Goal: Information Seeking & Learning: Learn about a topic

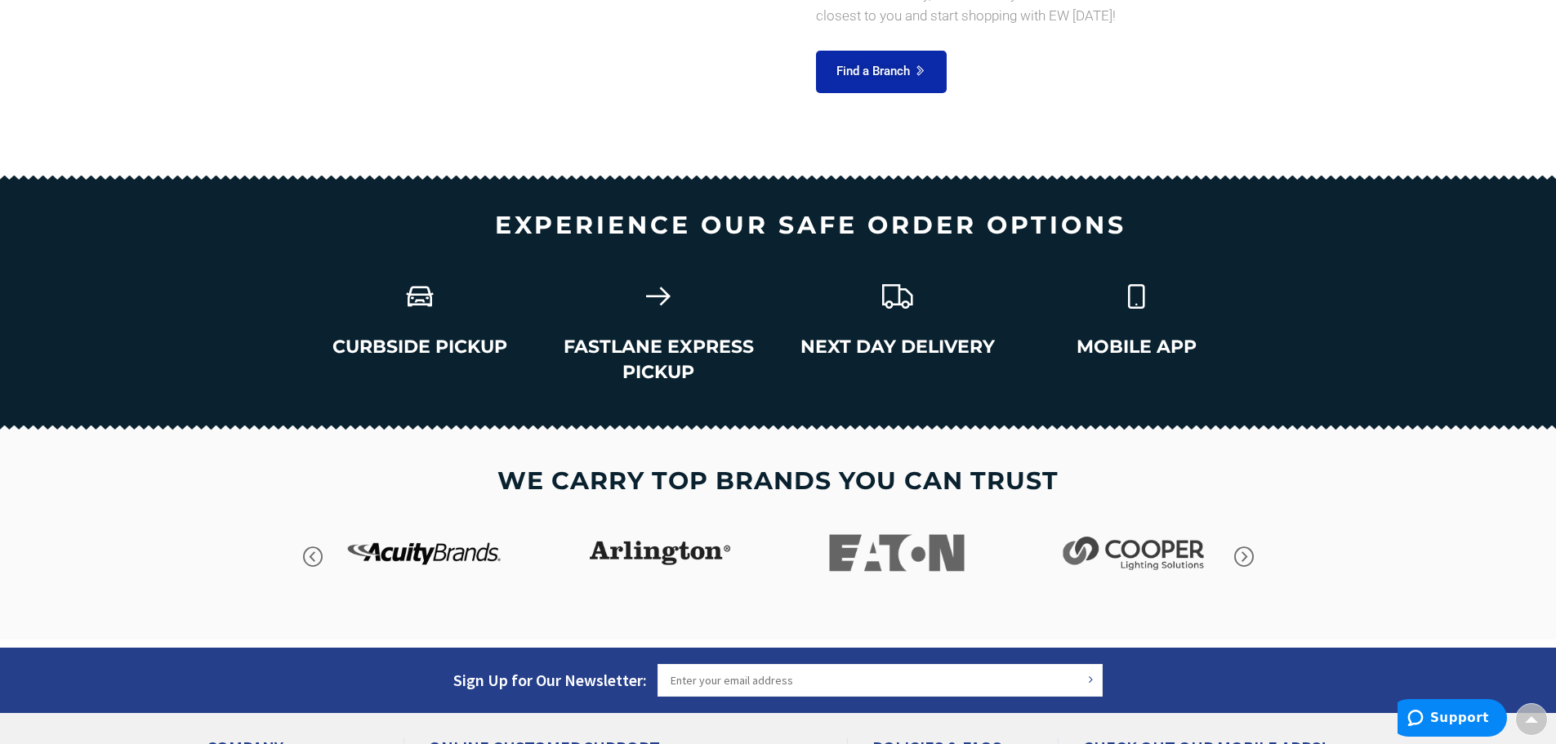
scroll to position [2336, 0]
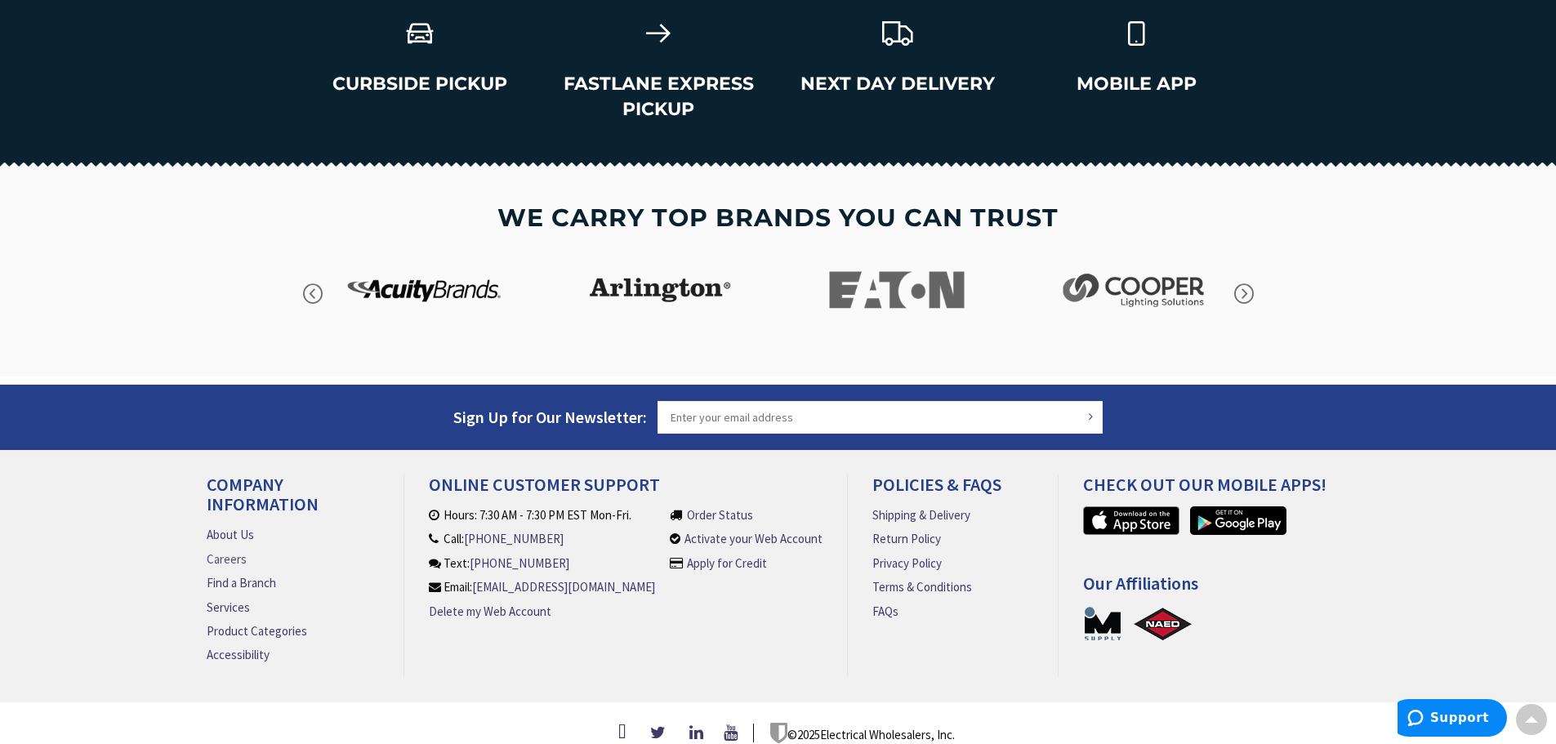
click at [207, 550] on link "Careers" at bounding box center [227, 558] width 40 height 17
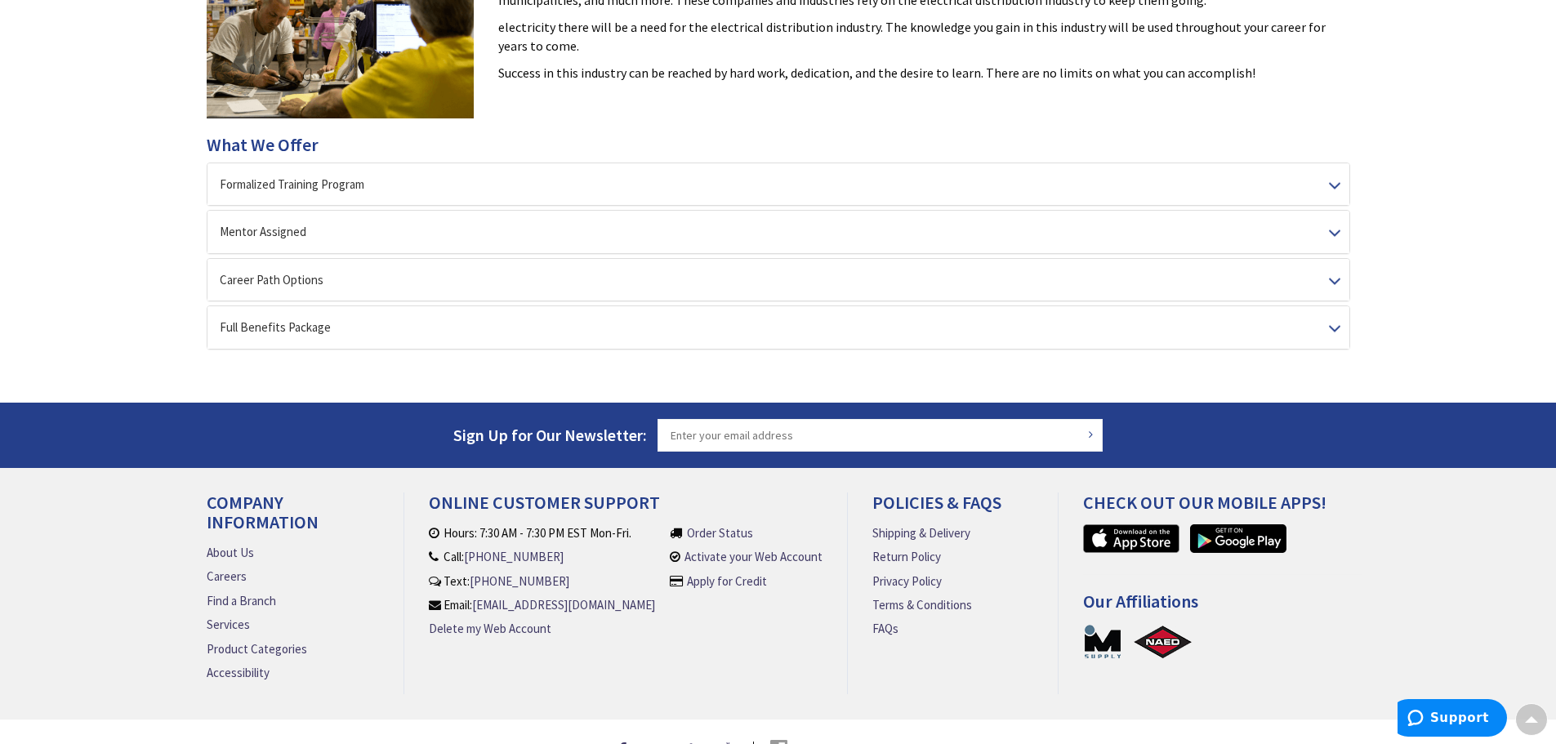
scroll to position [408, 0]
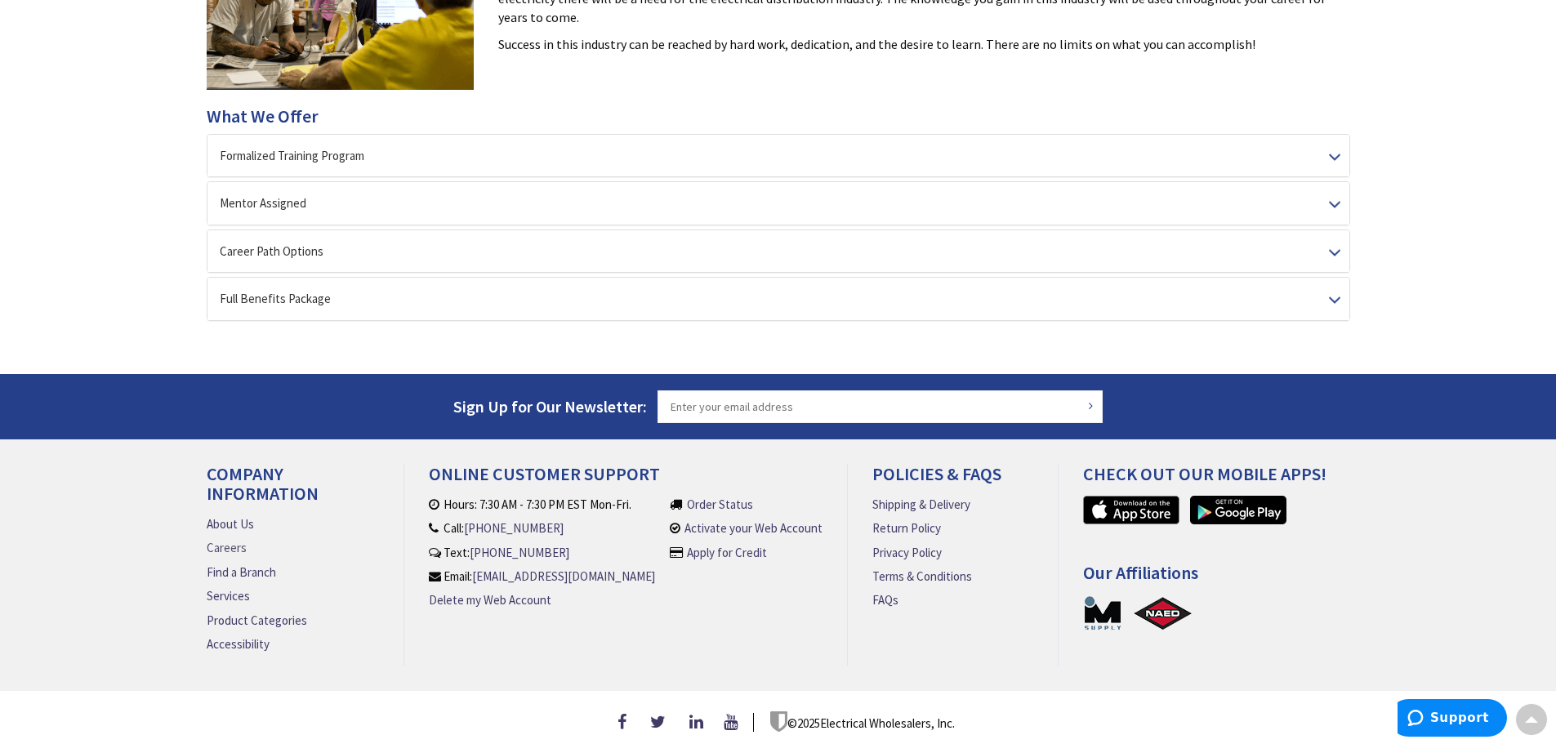
click at [240, 546] on link "Careers" at bounding box center [227, 547] width 40 height 17
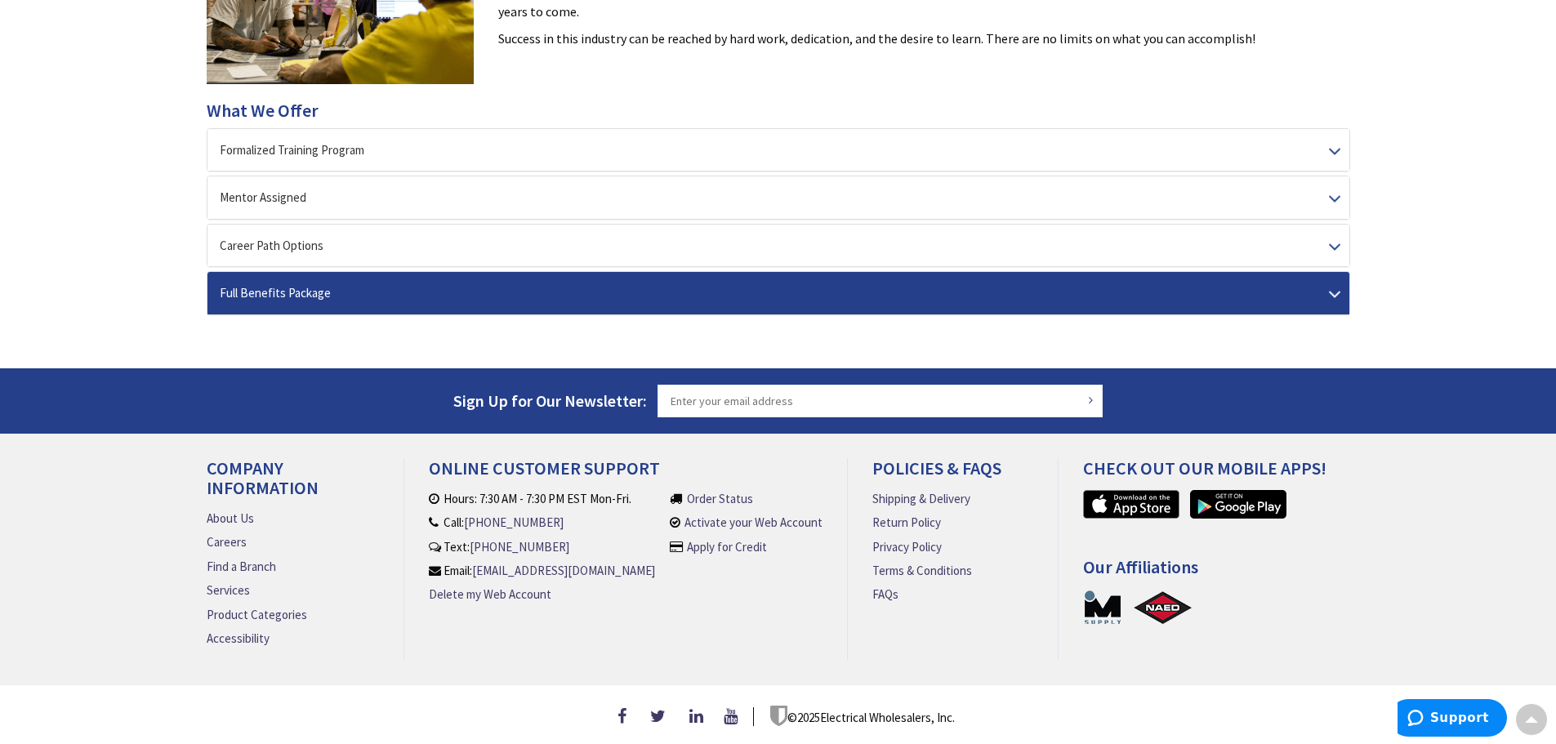
click at [1068, 288] on div "Full Benefits Package" at bounding box center [778, 293] width 1142 height 42
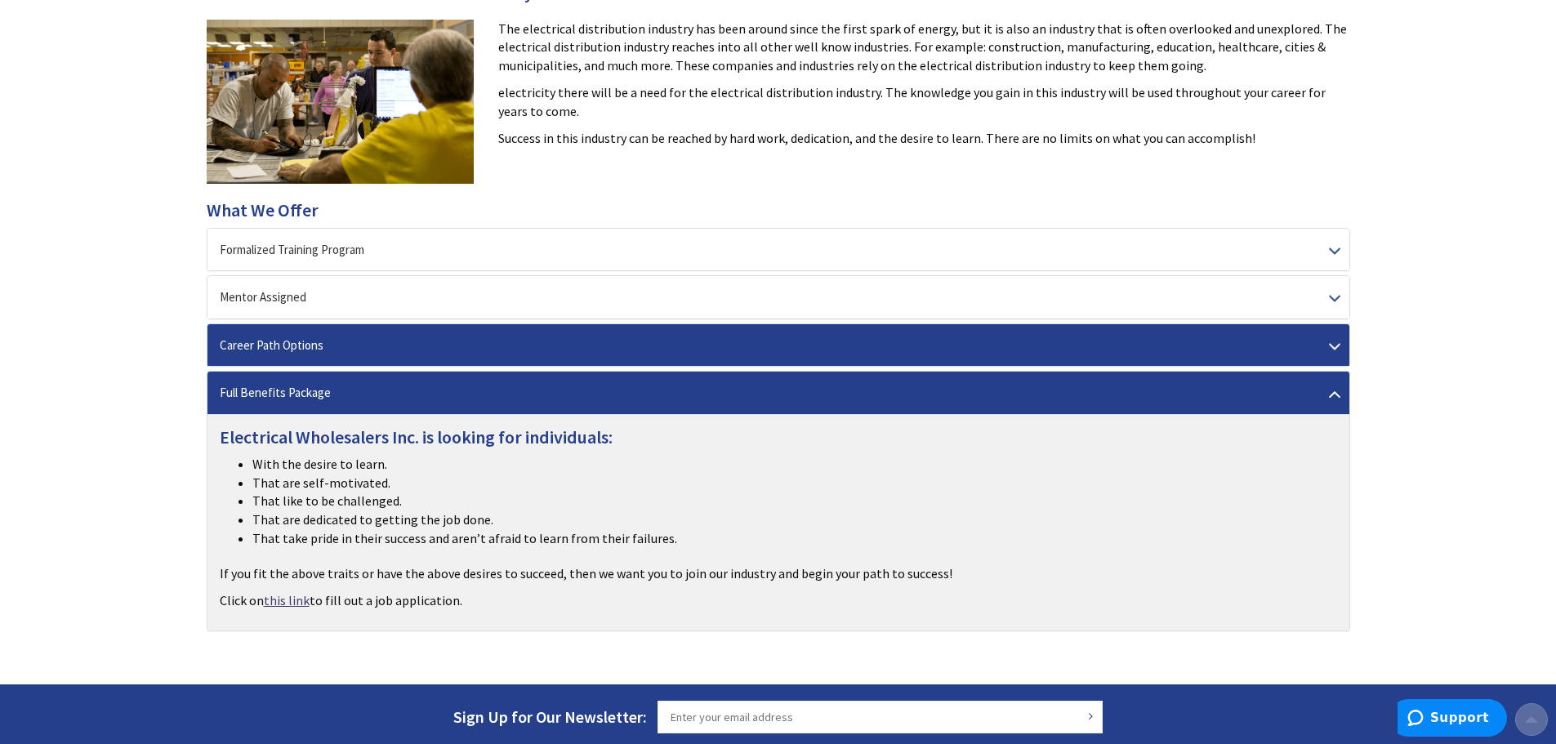
scroll to position [327, 0]
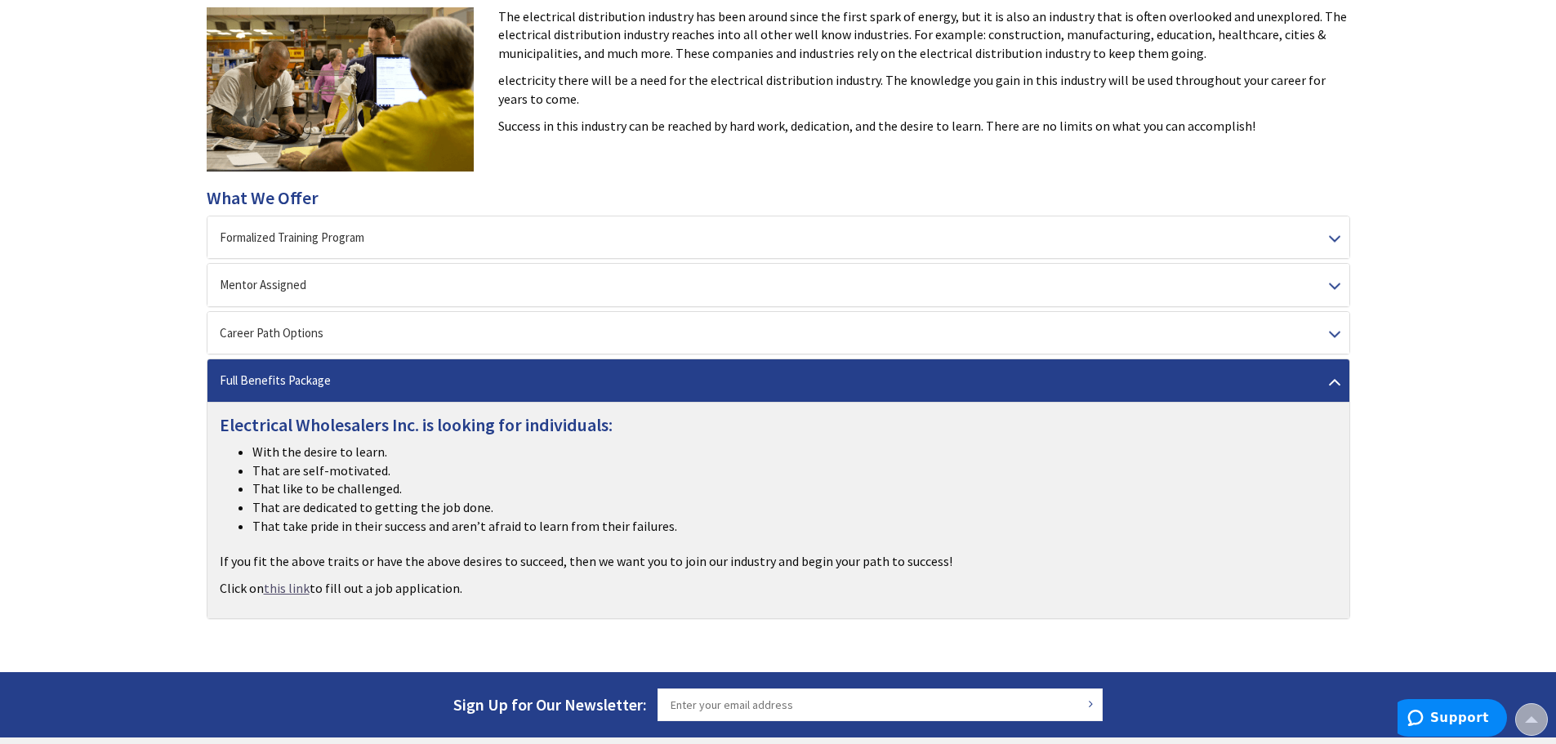
click at [295, 594] on link "this link" at bounding box center [287, 588] width 46 height 19
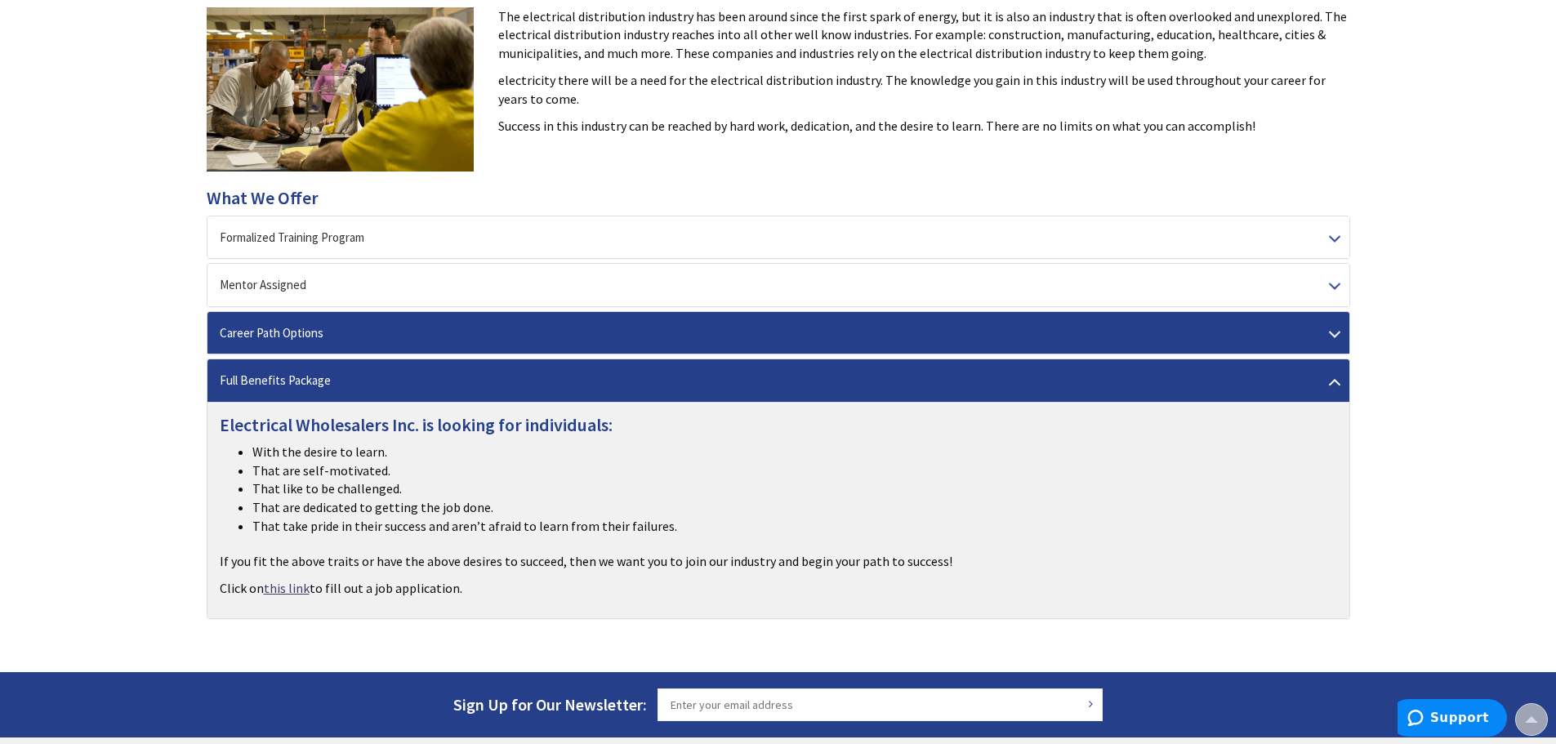
click at [466, 346] on div "Career Path Options" at bounding box center [778, 333] width 1142 height 42
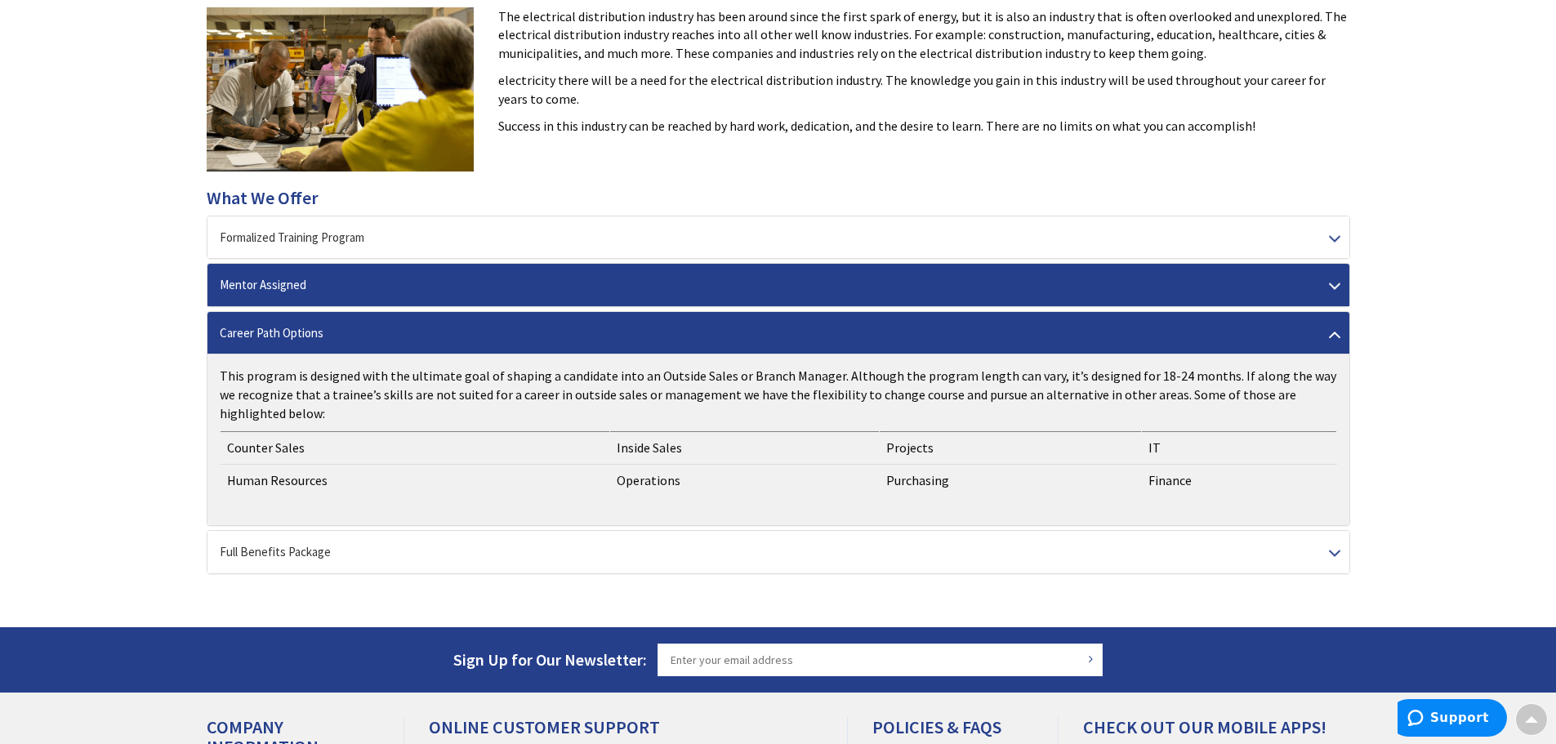
click at [497, 292] on div "Mentor Assigned" at bounding box center [778, 285] width 1142 height 42
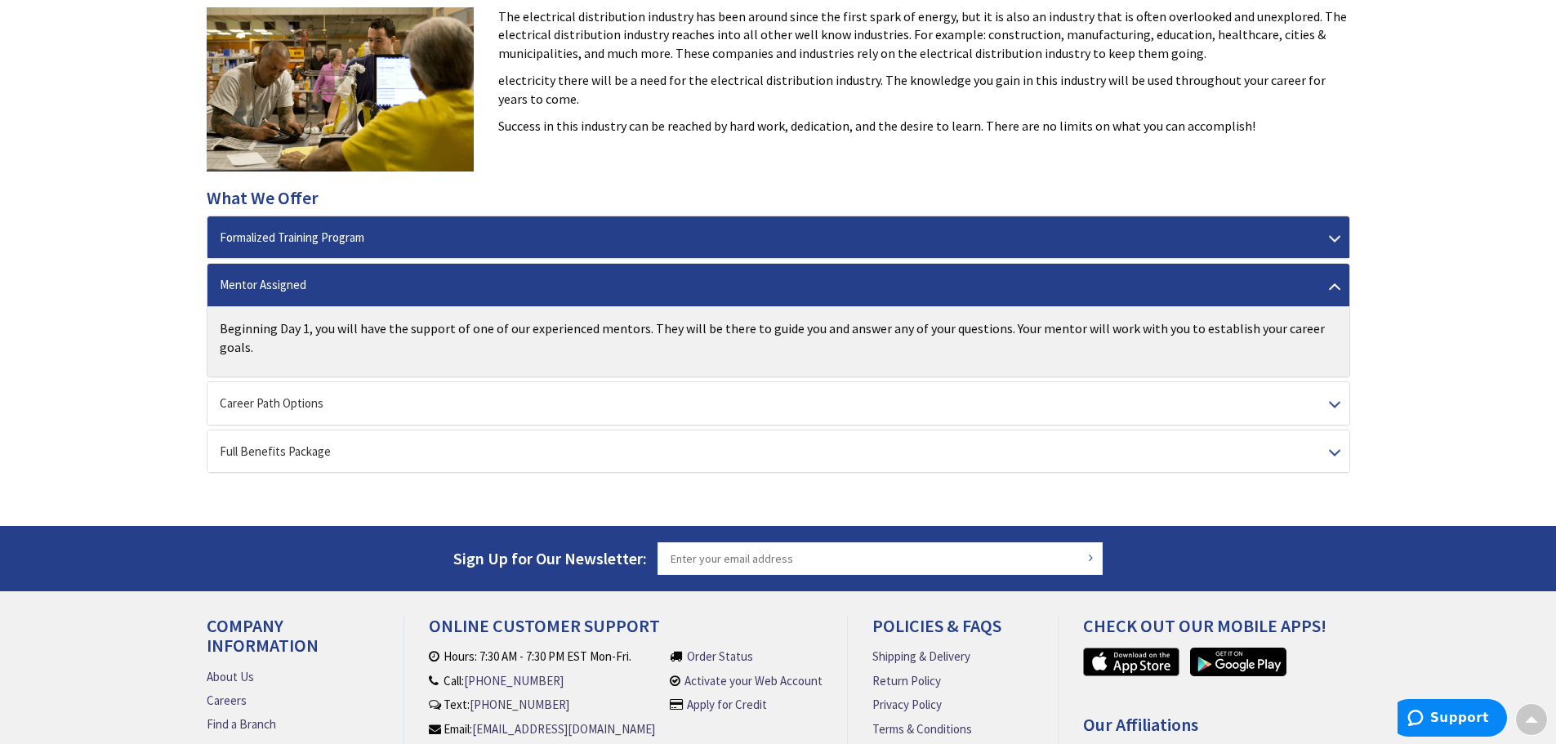
click at [522, 247] on div "Formalized Training Program" at bounding box center [778, 237] width 1142 height 42
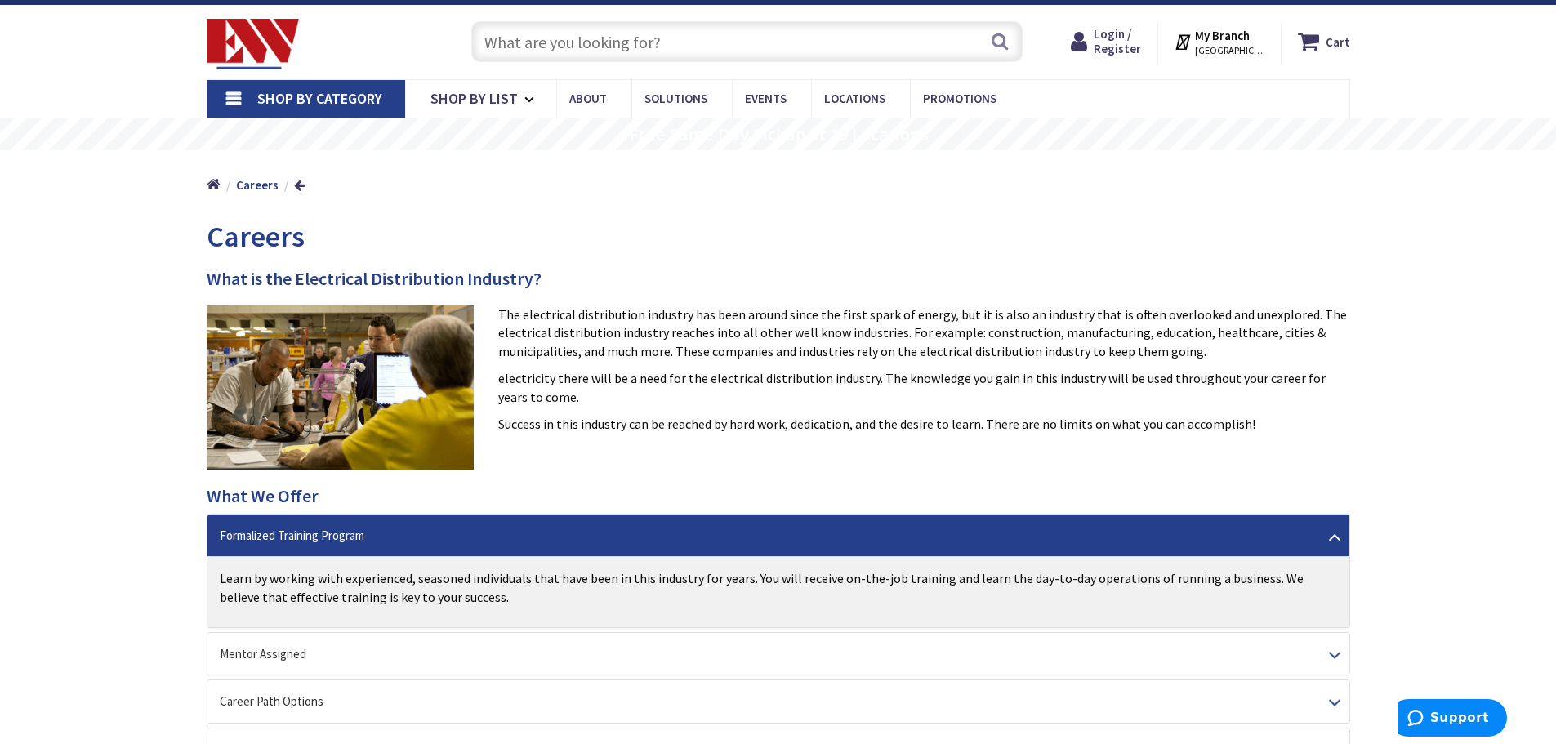
scroll to position [0, 0]
